Goal: Information Seeking & Learning: Learn about a topic

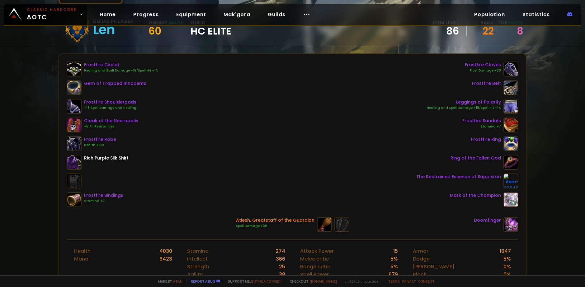
scroll to position [54, 0]
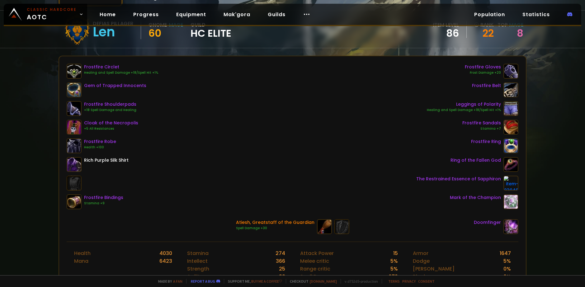
drag, startPoint x: 198, startPoint y: 115, endPoint x: 199, endPoint y: 109, distance: 7.0
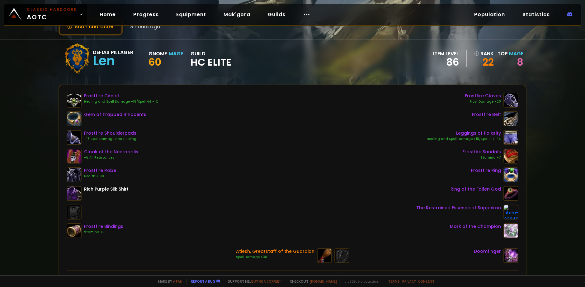
drag, startPoint x: 199, startPoint y: 109, endPoint x: 199, endPoint y: 114, distance: 5.0
click at [199, 114] on div "Frostfire Circlet Healing and Spell Damage +18/Spell Hit +1% Gem of Trapped Inn…" at bounding box center [293, 165] width 452 height 146
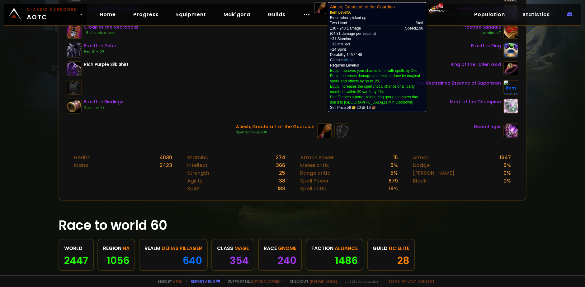
scroll to position [213, 0]
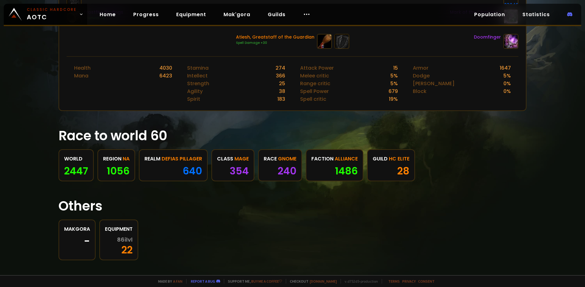
drag, startPoint x: 257, startPoint y: 142, endPoint x: 256, endPoint y: 165, distance: 22.8
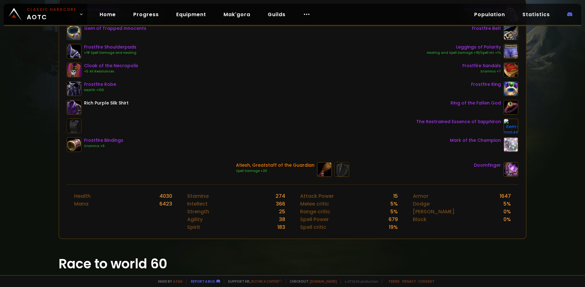
drag, startPoint x: 252, startPoint y: 189, endPoint x: 230, endPoint y: 152, distance: 43.5
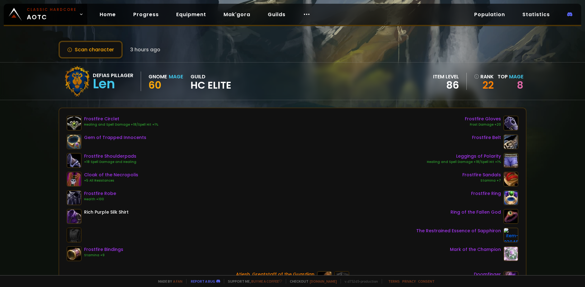
scroll to position [0, 0]
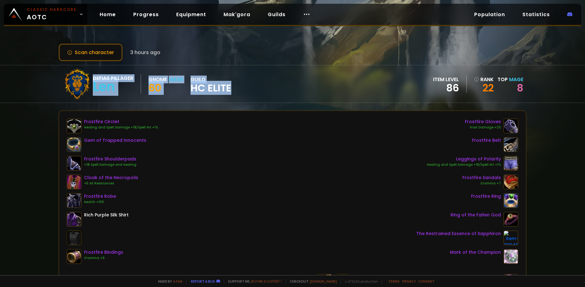
drag, startPoint x: 251, startPoint y: 87, endPoint x: 89, endPoint y: 71, distance: 162.6
click at [89, 71] on div "Defias Pillager Len Gnome Mage 60 guild HC Elite item level 86 rank 22 Top Mage…" at bounding box center [293, 83] width 468 height 37
click at [89, 71] on div at bounding box center [77, 83] width 31 height 31
drag, startPoint x: 89, startPoint y: 71, endPoint x: 249, endPoint y: 96, distance: 161.6
click at [249, 96] on div "Defias Pillager Len Gnome Mage 60 guild HC Elite item level 86 rank 22 Top Mage…" at bounding box center [293, 83] width 468 height 37
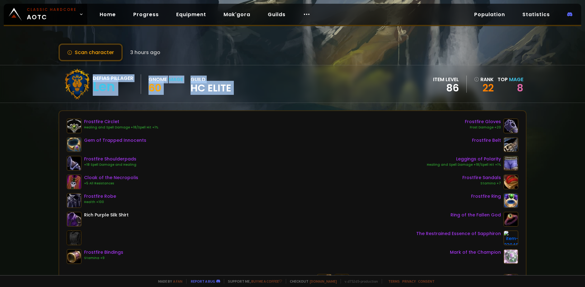
click at [249, 96] on div "Defias Pillager Len Gnome Mage 60 guild HC Elite item level 86 rank 22 Top Mage…" at bounding box center [293, 83] width 468 height 37
drag, startPoint x: 249, startPoint y: 96, endPoint x: 104, endPoint y: 76, distance: 146.7
click at [104, 76] on div "Defias Pillager Len Gnome Mage 60 guild HC Elite item level 86 rank 22 Top Mage…" at bounding box center [293, 83] width 468 height 37
click at [104, 76] on div "Defias Pillager" at bounding box center [113, 78] width 40 height 8
drag, startPoint x: 104, startPoint y: 76, endPoint x: 512, endPoint y: 86, distance: 408.8
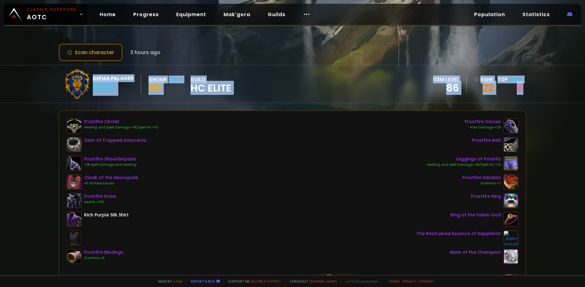
click at [512, 86] on div "Defias Pillager Len Gnome Mage 60 guild HC Elite item level 86 rank 22 Top Mage…" at bounding box center [293, 83] width 468 height 37
click at [512, 86] on div "8" at bounding box center [510, 87] width 26 height 9
drag, startPoint x: 512, startPoint y: 86, endPoint x: 110, endPoint y: 66, distance: 402.6
click at [110, 66] on div "Defias Pillager Len Gnome Mage 60 guild HC Elite item level 86 rank 22 Top Mage…" at bounding box center [293, 83] width 468 height 37
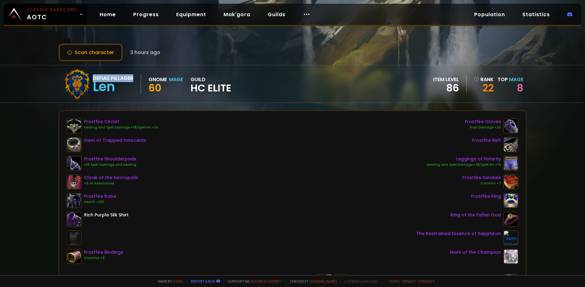
drag, startPoint x: 110, startPoint y: 66, endPoint x: 101, endPoint y: 79, distance: 16.1
click at [101, 79] on div "Defias Pillager Len Gnome Mage 60 guild HC Elite item level 86 rank 22 Top Mage…" at bounding box center [293, 83] width 468 height 37
click at [101, 79] on div "Defias Pillager" at bounding box center [113, 78] width 40 height 8
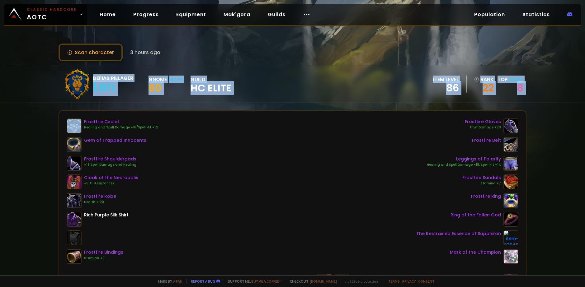
drag, startPoint x: 101, startPoint y: 79, endPoint x: 527, endPoint y: 88, distance: 425.9
click at [527, 88] on div "Defias Pillager Len Gnome Mage 60 guild HC Elite item level 86 rank 22 Top Mage…" at bounding box center [292, 84] width 585 height 38
drag, startPoint x: 527, startPoint y: 88, endPoint x: 93, endPoint y: 77, distance: 434.0
click at [93, 77] on div "Defias Pillager Len Gnome Mage 60 guild HC Elite item level 86 rank 22 Top Mage…" at bounding box center [292, 84] width 585 height 38
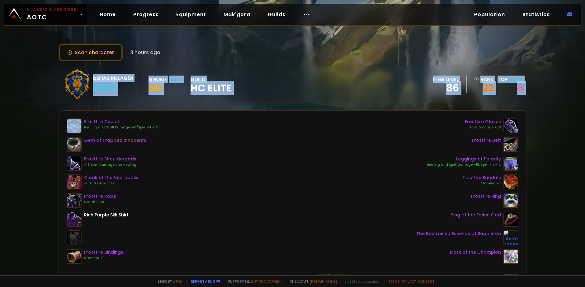
click at [93, 77] on div "Defias Pillager" at bounding box center [113, 78] width 40 height 8
drag, startPoint x: 93, startPoint y: 77, endPoint x: 542, endPoint y: 93, distance: 449.1
click at [542, 93] on div "Defias Pillager Len Gnome Mage 60 guild HC Elite item level 86 rank 22 Top Mage…" at bounding box center [292, 84] width 585 height 38
drag, startPoint x: 514, startPoint y: 94, endPoint x: 97, endPoint y: 79, distance: 417.3
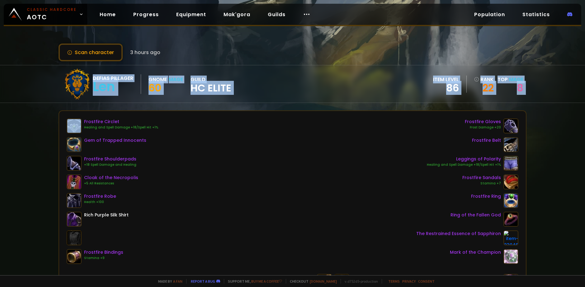
click at [97, 79] on div "Defias Pillager Len Gnome Mage 60 guild HC Elite item level 86 rank 22 Top Mage…" at bounding box center [292, 84] width 585 height 38
click at [97, 79] on div "Defias Pillager" at bounding box center [113, 78] width 40 height 8
drag, startPoint x: 97, startPoint y: 79, endPoint x: 510, endPoint y: 90, distance: 413.2
click at [510, 90] on div "Defias Pillager Len Gnome Mage 60 guild HC Elite item level 86 rank 22 Top Mage…" at bounding box center [293, 83] width 468 height 37
click at [510, 90] on div "8" at bounding box center [510, 87] width 26 height 9
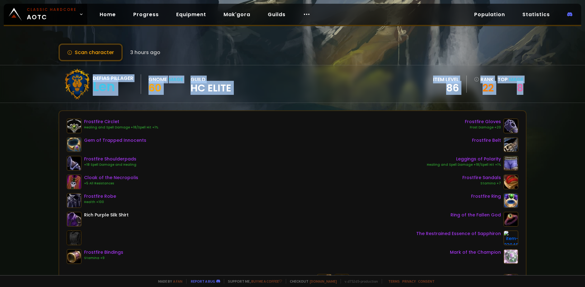
drag, startPoint x: 510, startPoint y: 90, endPoint x: 99, endPoint y: 67, distance: 412.1
click at [99, 67] on div "Defias Pillager Len Gnome Mage 60 guild HC Elite item level 86 rank 22 Top Mage…" at bounding box center [293, 83] width 468 height 37
drag, startPoint x: 99, startPoint y: 67, endPoint x: 526, endPoint y: 89, distance: 427.3
click at [526, 89] on div "Defias Pillager Len Gnome Mage 60 guild HC Elite item level 86 rank 22 Top Mage…" at bounding box center [292, 84] width 585 height 38
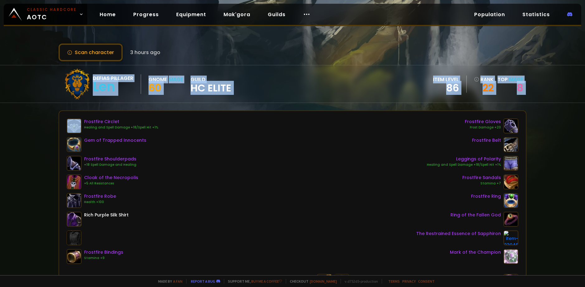
click at [526, 89] on div "Defias Pillager Len Gnome Mage 60 guild HC Elite item level 86 rank 22 Top Mage…" at bounding box center [292, 84] width 585 height 38
drag, startPoint x: 526, startPoint y: 89, endPoint x: 106, endPoint y: 82, distance: 420.2
click at [106, 82] on div "Defias Pillager Len Gnome Mage 60 guild HC Elite item level 86 rank 22 Top Mage…" at bounding box center [292, 84] width 585 height 38
click at [106, 82] on div "Defias Pillager" at bounding box center [113, 78] width 40 height 8
drag, startPoint x: 106, startPoint y: 82, endPoint x: 519, endPoint y: 88, distance: 413.7
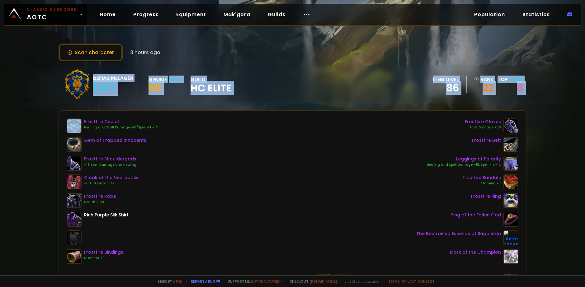
click at [519, 88] on div "Defias Pillager Len Gnome Mage 60 guild HC Elite item level 86 rank 22 Top Mage…" at bounding box center [293, 83] width 468 height 37
drag, startPoint x: 519, startPoint y: 88, endPoint x: 100, endPoint y: 77, distance: 419.7
click at [100, 77] on div "Defias Pillager Len Gnome Mage 60 guild HC Elite item level 86 rank 22 Top Mage…" at bounding box center [293, 83] width 468 height 37
click at [100, 77] on div "Defias Pillager" at bounding box center [113, 78] width 40 height 8
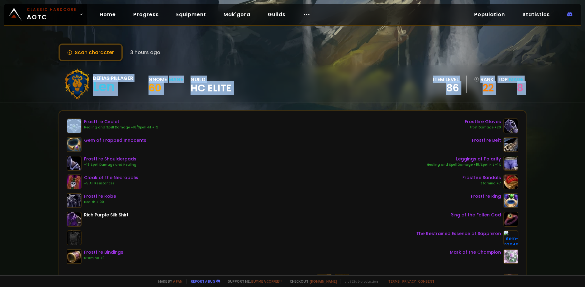
drag, startPoint x: 100, startPoint y: 77, endPoint x: 519, endPoint y: 88, distance: 419.7
click at [519, 88] on div "Defias Pillager Len Gnome Mage 60 guild HC Elite item level 86 rank 22 Top Mage…" at bounding box center [293, 83] width 468 height 37
drag, startPoint x: 519, startPoint y: 88, endPoint x: 97, endPoint y: 73, distance: 422.6
click at [97, 73] on div "Defias Pillager Len Gnome Mage 60 guild HC Elite item level 86 rank 22 Top Mage…" at bounding box center [293, 83] width 468 height 37
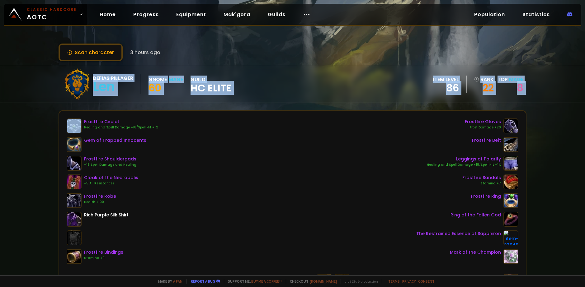
click at [97, 73] on div "Defias Pillager Len Gnome Mage 60 guild HC Elite" at bounding box center [147, 83] width 170 height 31
drag, startPoint x: 97, startPoint y: 73, endPoint x: 537, endPoint y: 92, distance: 440.5
click at [537, 92] on div "Defias Pillager Len Gnome Mage 60 guild HC Elite item level 86 rank 22 Top Mage…" at bounding box center [292, 84] width 585 height 38
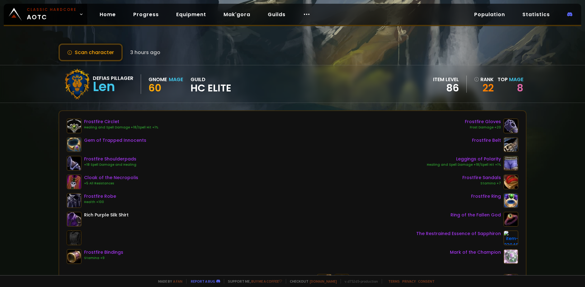
click at [94, 74] on div "Defias Pillager" at bounding box center [113, 78] width 40 height 8
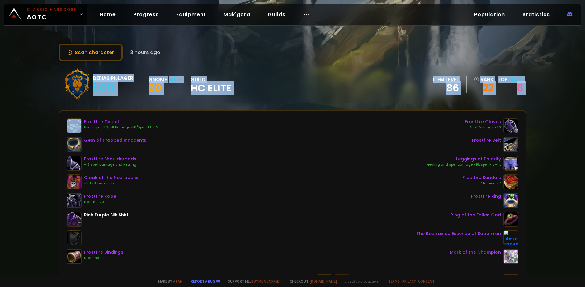
drag, startPoint x: 94, startPoint y: 74, endPoint x: 524, endPoint y: 85, distance: 430.6
click at [524, 85] on div "Defias Pillager Len Gnome Mage 60 guild HC Elite item level 86 rank 22 Top Mage…" at bounding box center [292, 84] width 585 height 38
